Goal: Use online tool/utility: Utilize a website feature to perform a specific function

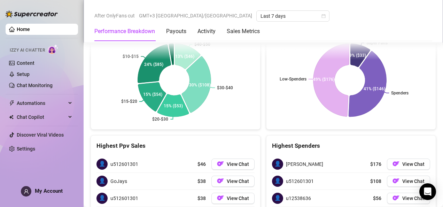
scroll to position [988, 0]
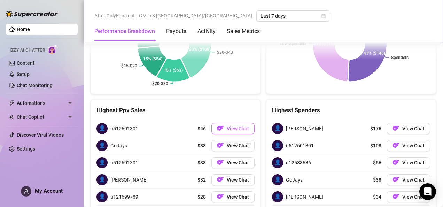
click at [239, 126] on span "View Chat" at bounding box center [238, 129] width 22 height 6
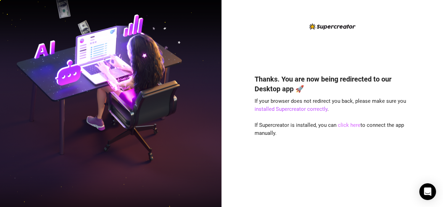
click at [343, 125] on link "click here" at bounding box center [349, 125] width 23 height 6
click at [342, 125] on link "click here" at bounding box center [349, 125] width 23 height 6
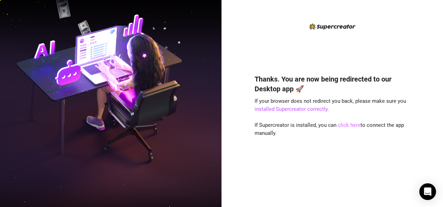
click at [342, 125] on link "click here" at bounding box center [349, 125] width 23 height 6
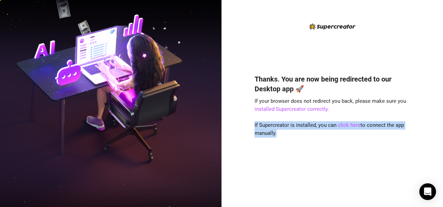
drag, startPoint x: 342, startPoint y: 125, endPoint x: 328, endPoint y: 168, distance: 44.8
click at [328, 168] on div "Thanks. You are now being redirected to our Desktop app 🚀 If your browser does …" at bounding box center [331, 130] width 155 height 131
click at [339, 124] on link "click here" at bounding box center [349, 125] width 23 height 6
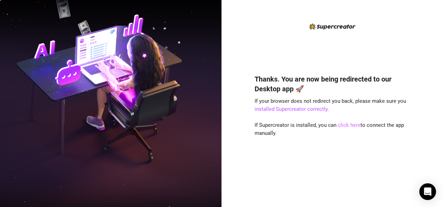
click at [339, 124] on link "click here" at bounding box center [349, 125] width 23 height 6
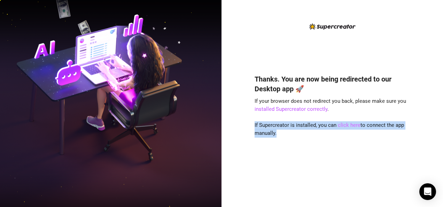
click at [339, 124] on link "click here" at bounding box center [349, 125] width 23 height 6
drag, startPoint x: 339, startPoint y: 124, endPoint x: 312, endPoint y: 132, distance: 28.6
click at [312, 132] on div "Thanks. You are now being redirected to our Desktop app 🚀 If your browser does …" at bounding box center [331, 130] width 155 height 131
click at [350, 128] on div "Thanks. You are now being redirected to our Desktop app 🚀 If your browser does …" at bounding box center [331, 130] width 155 height 131
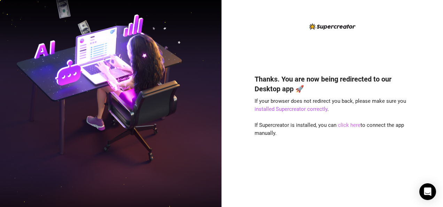
click at [349, 125] on link "click here" at bounding box center [349, 125] width 23 height 6
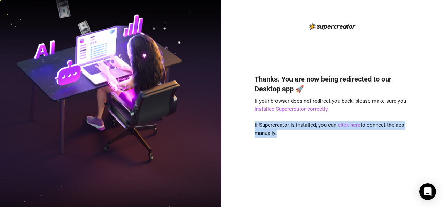
drag, startPoint x: 349, startPoint y: 125, endPoint x: 354, endPoint y: 152, distance: 27.6
click at [354, 152] on div "Thanks. You are now being redirected to our Desktop app 🚀 If your browser does …" at bounding box center [331, 130] width 155 height 131
click at [351, 124] on link "click here" at bounding box center [349, 125] width 23 height 6
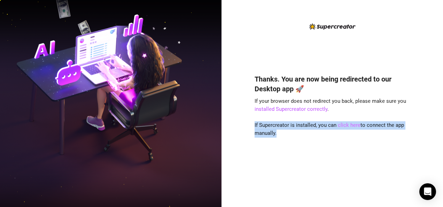
click at [351, 124] on link "click here" at bounding box center [349, 125] width 23 height 6
drag, startPoint x: 335, startPoint y: 193, endPoint x: 308, endPoint y: 129, distance: 69.6
click at [308, 129] on div "Thanks. You are now being redirected to our Desktop app 🚀 If your browser does …" at bounding box center [331, 130] width 155 height 131
click at [365, 131] on div "Thanks. You are now being redirected to our Desktop app 🚀 If your browser does …" at bounding box center [331, 130] width 155 height 131
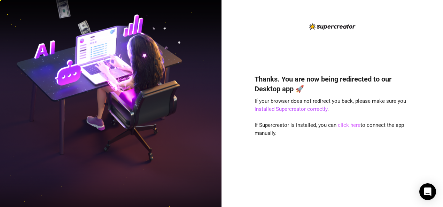
click at [347, 124] on link "click here" at bounding box center [349, 125] width 23 height 6
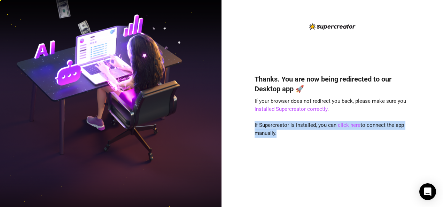
click at [356, 196] on div "Thanks. You are now being redirected to our Desktop app 🚀 If your browser does …" at bounding box center [331, 103] width 221 height 207
